Goal: Check status: Check status

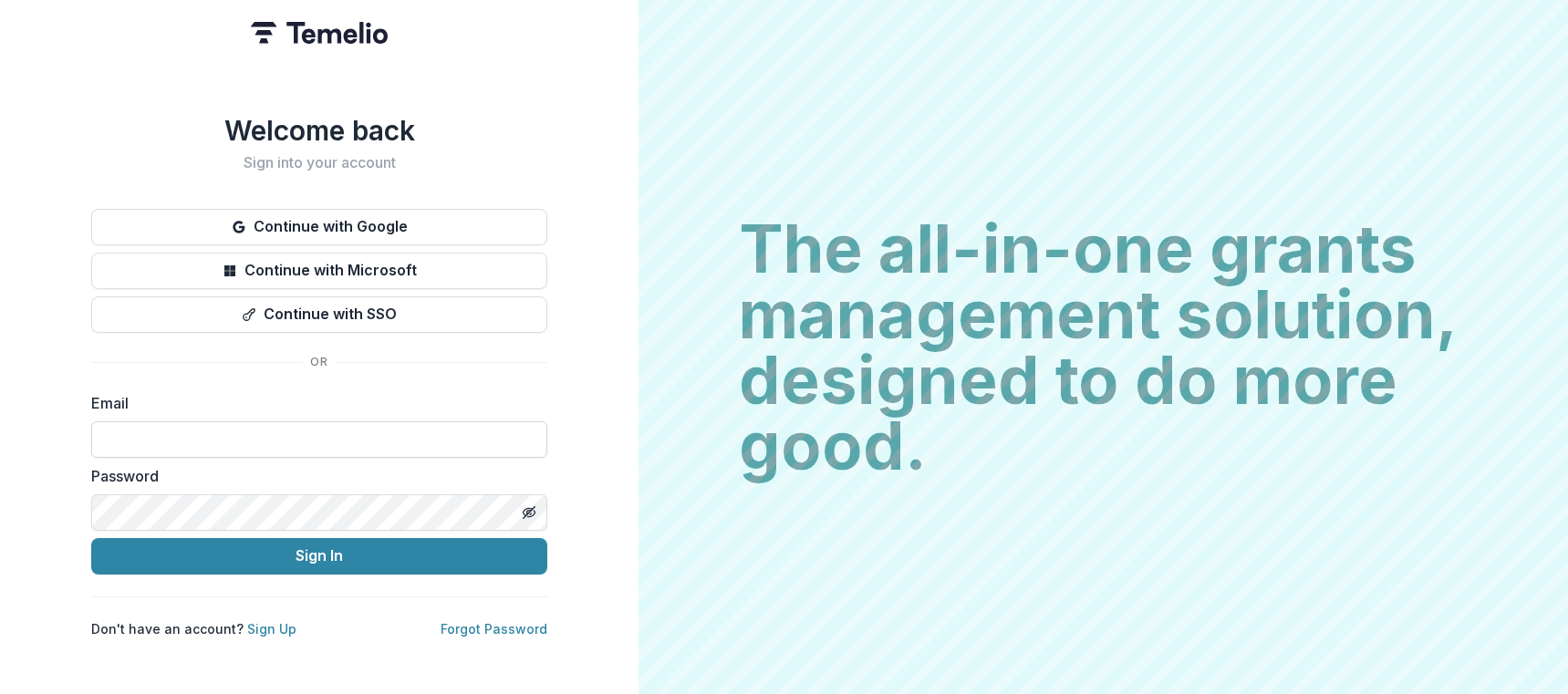
click at [289, 428] on input at bounding box center [320, 439] width 457 height 36
type input "**********"
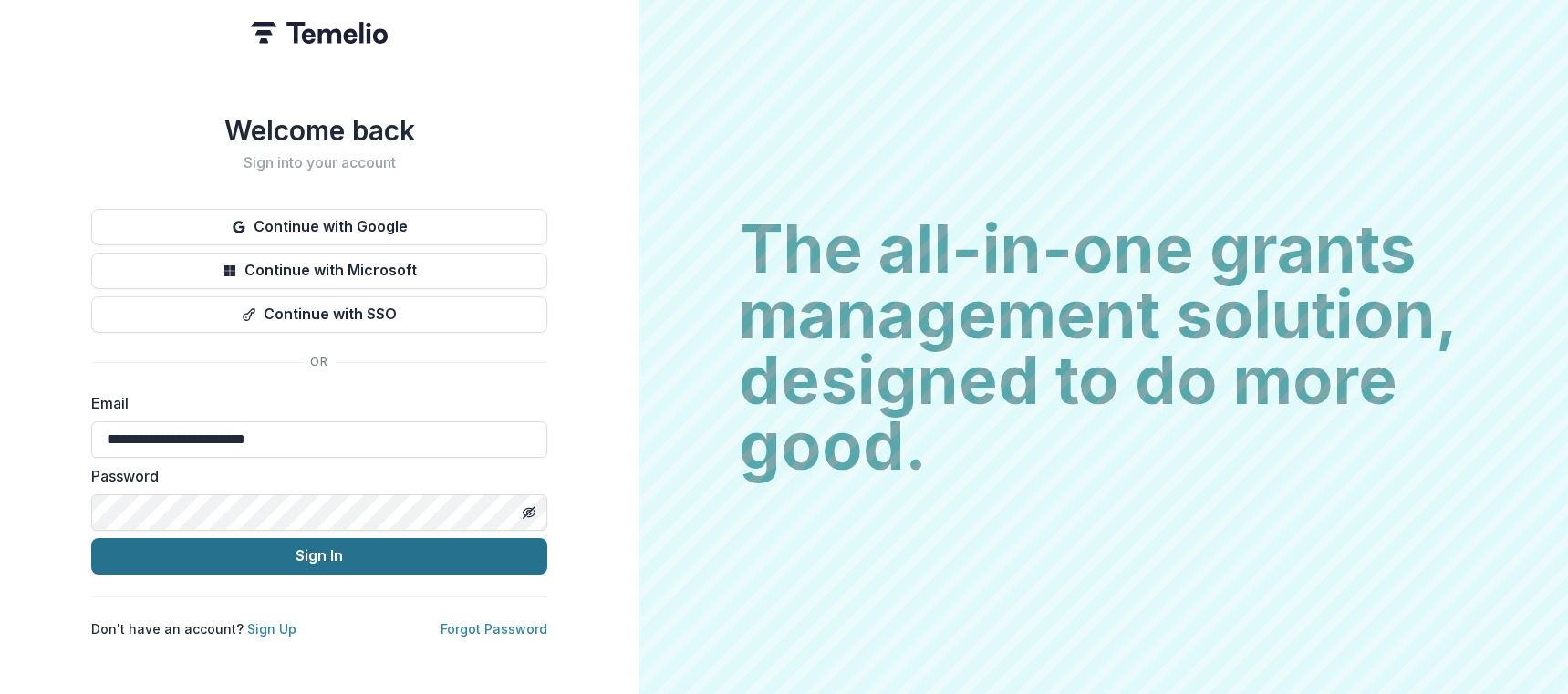
click at [285, 550] on button "Sign In" at bounding box center [320, 556] width 457 height 36
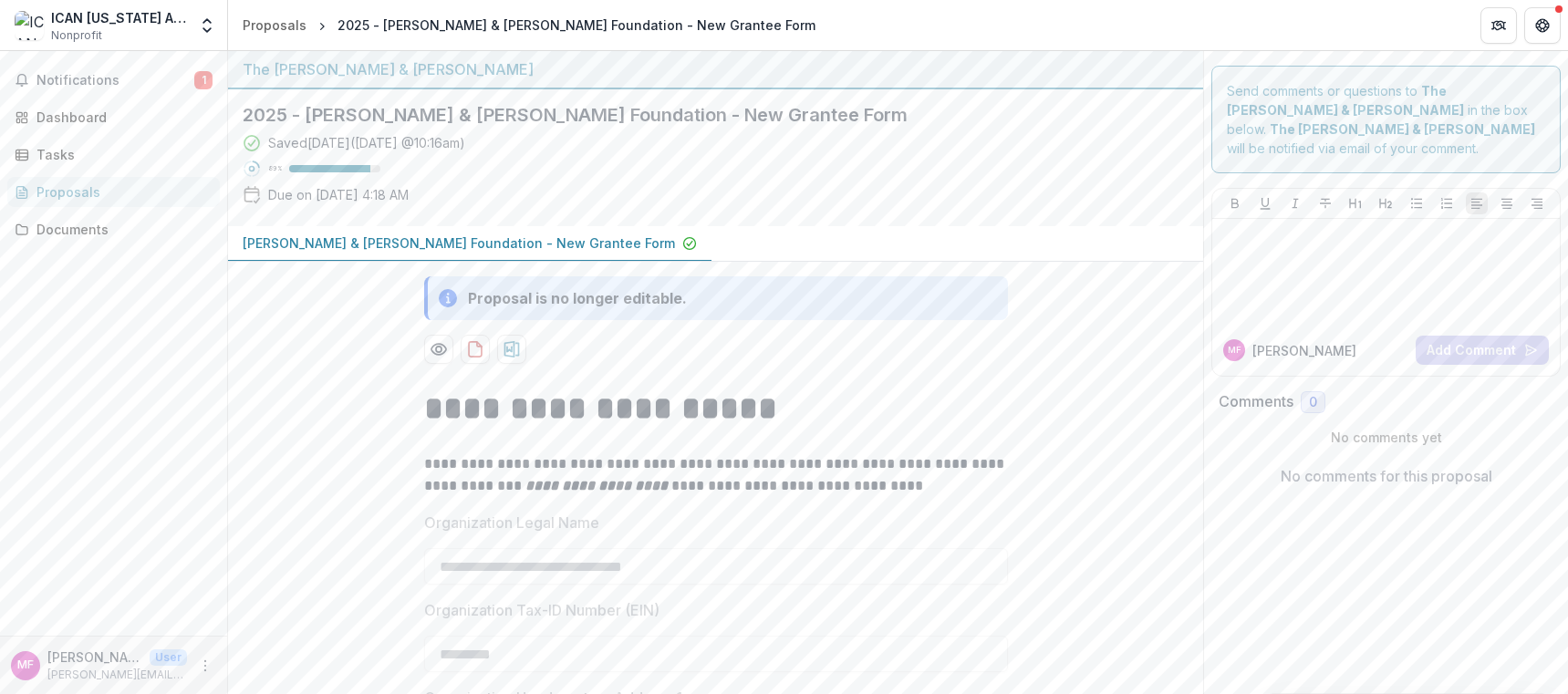
click at [172, 95] on div "Notifications 1 Dashboard Tasks Proposals Documents" at bounding box center [114, 344] width 227 height 585
click at [171, 68] on button "Notifications 1" at bounding box center [114, 79] width 212 height 29
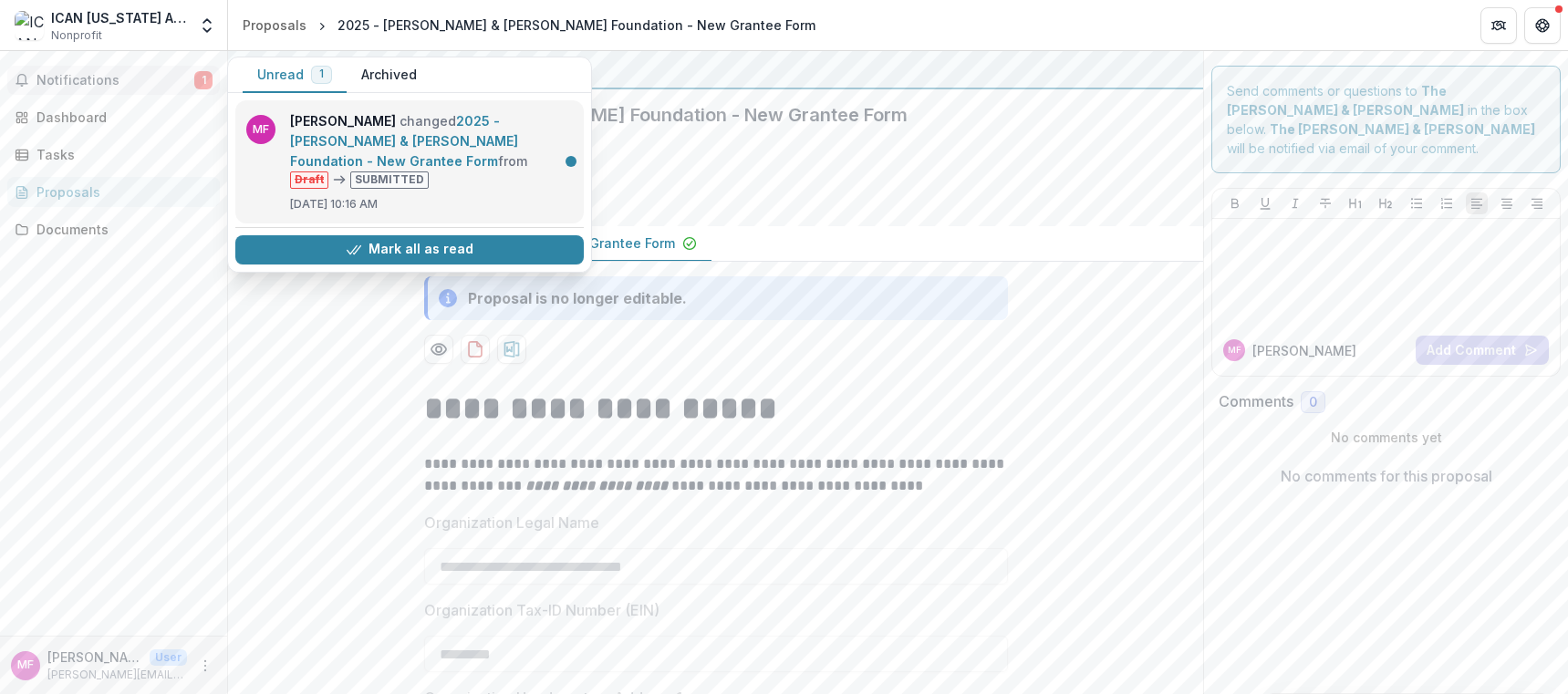
click at [441, 145] on link "2025 - Charles W. & Patricia S. Bidwill Foundation - New Grantee Form" at bounding box center [403, 141] width 228 height 56
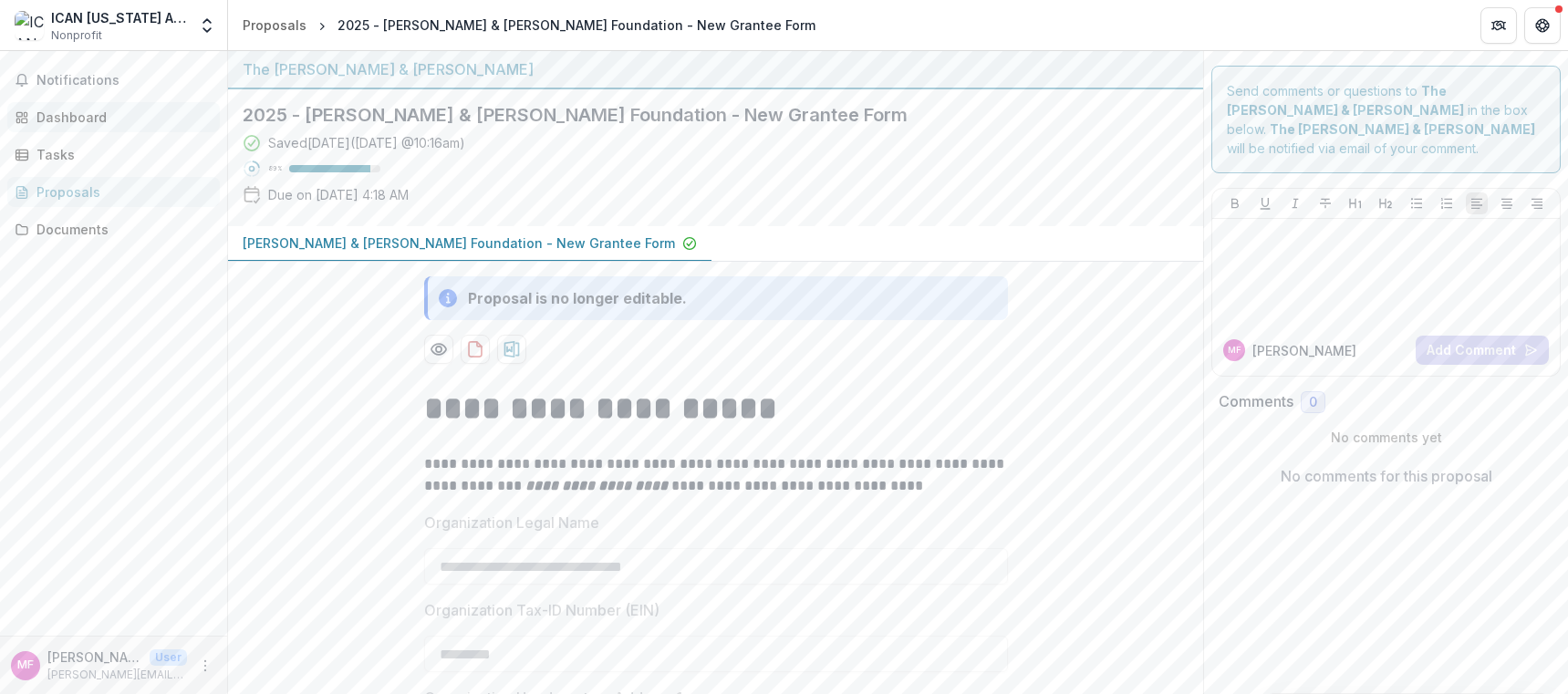
click at [99, 103] on link "Dashboard" at bounding box center [114, 117] width 212 height 30
